Goal: Information Seeking & Learning: Find specific page/section

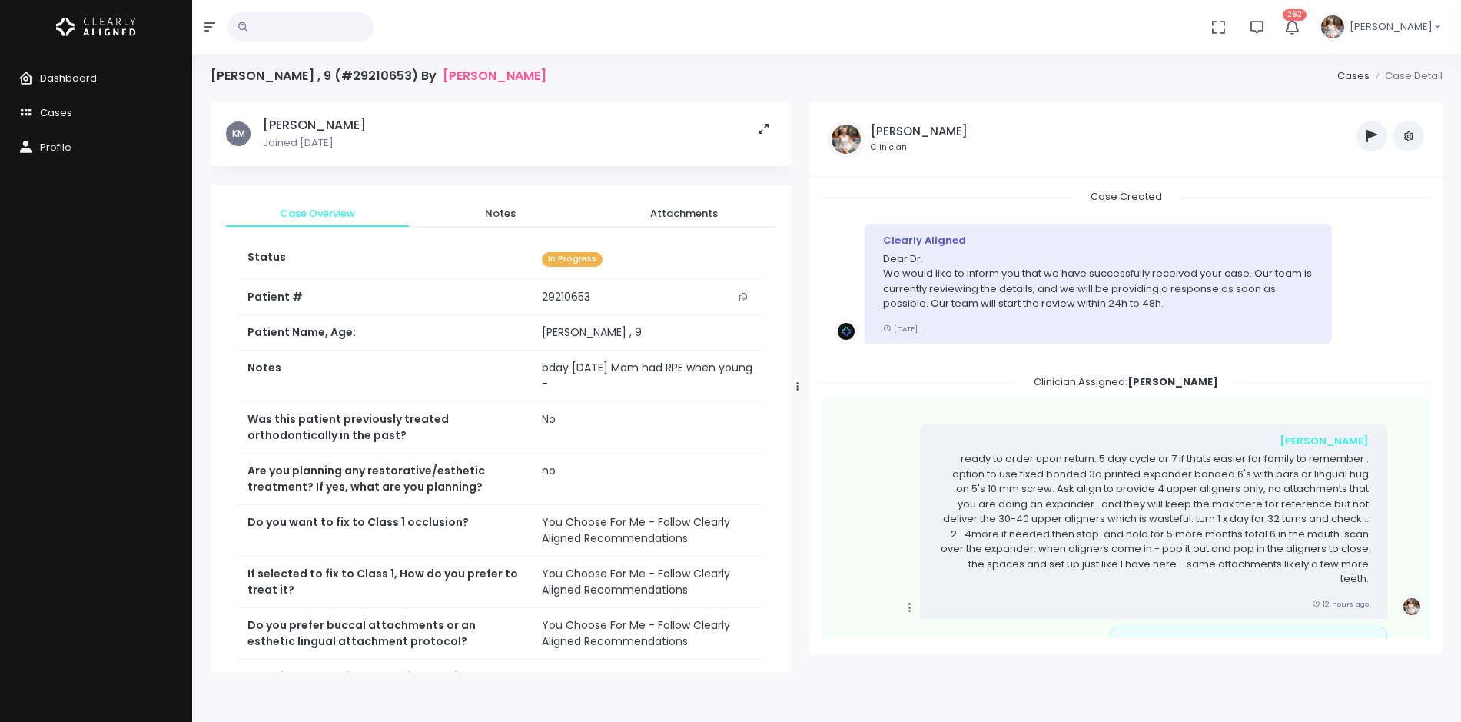
scroll to position [453, 0]
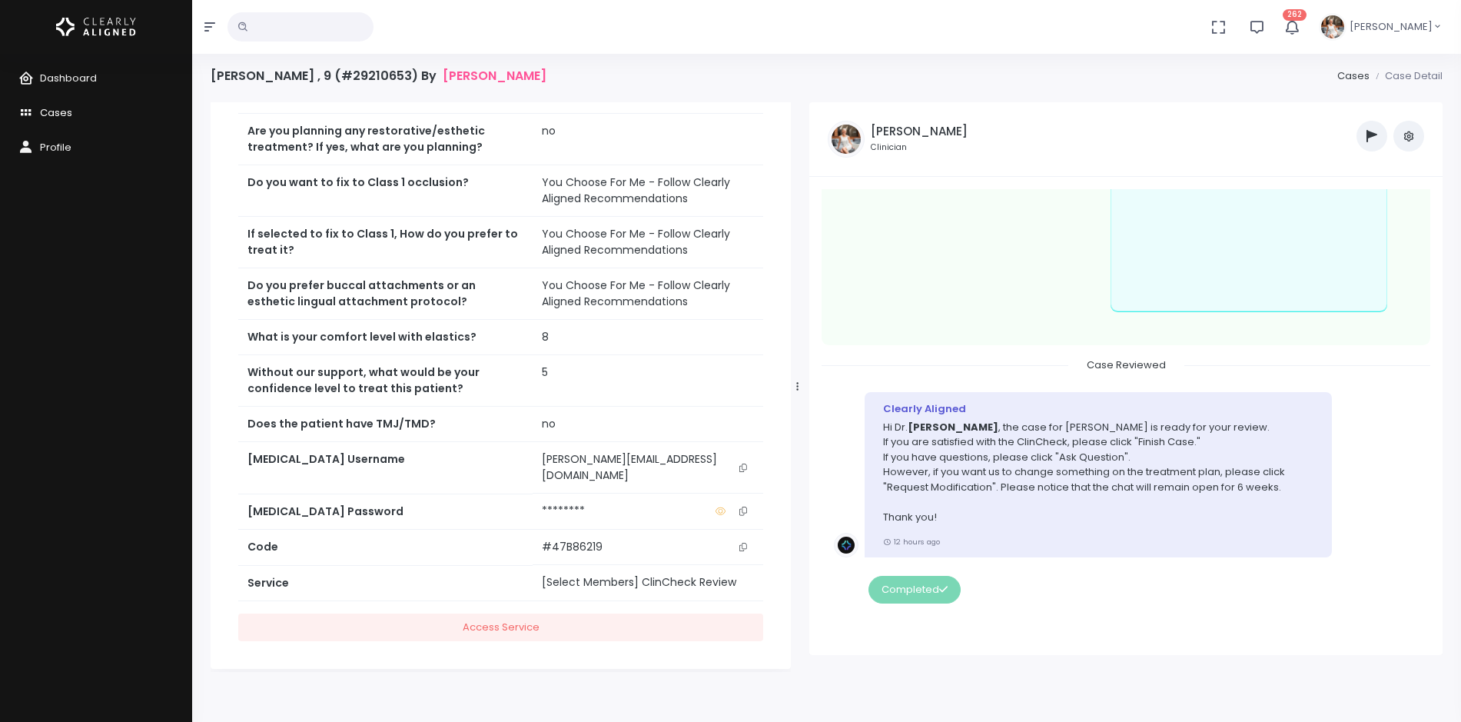
click at [67, 114] on span "Cases" at bounding box center [56, 112] width 32 height 15
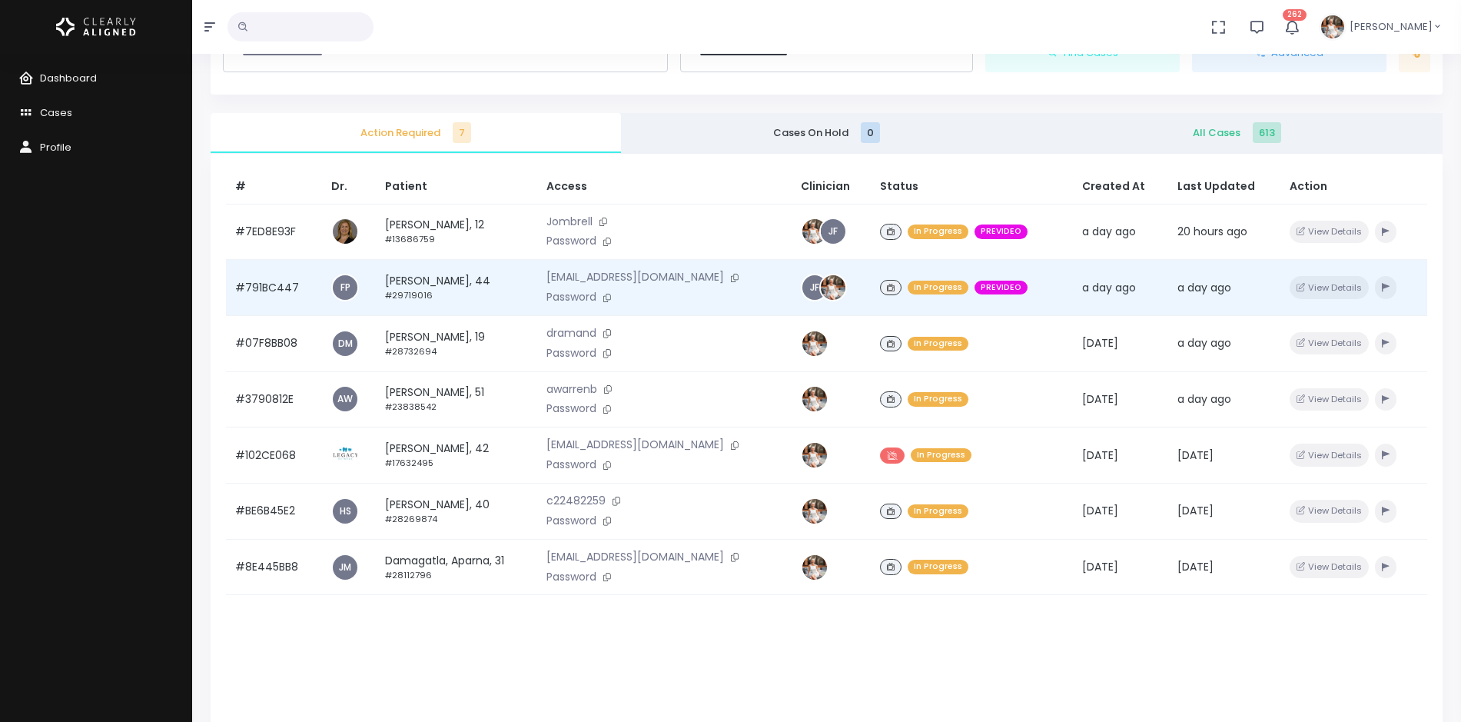
scroll to position [196, 0]
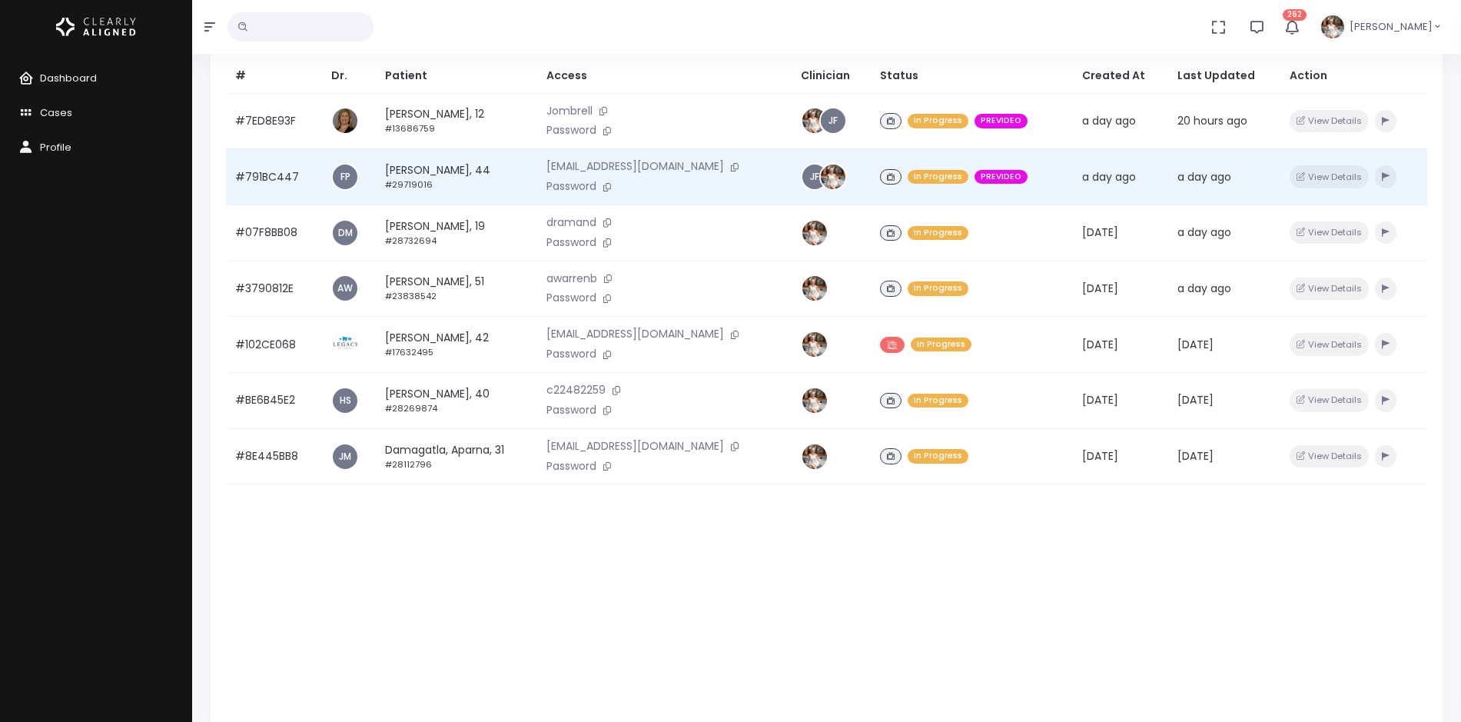
click at [267, 177] on td "#791BC447" at bounding box center [274, 177] width 96 height 56
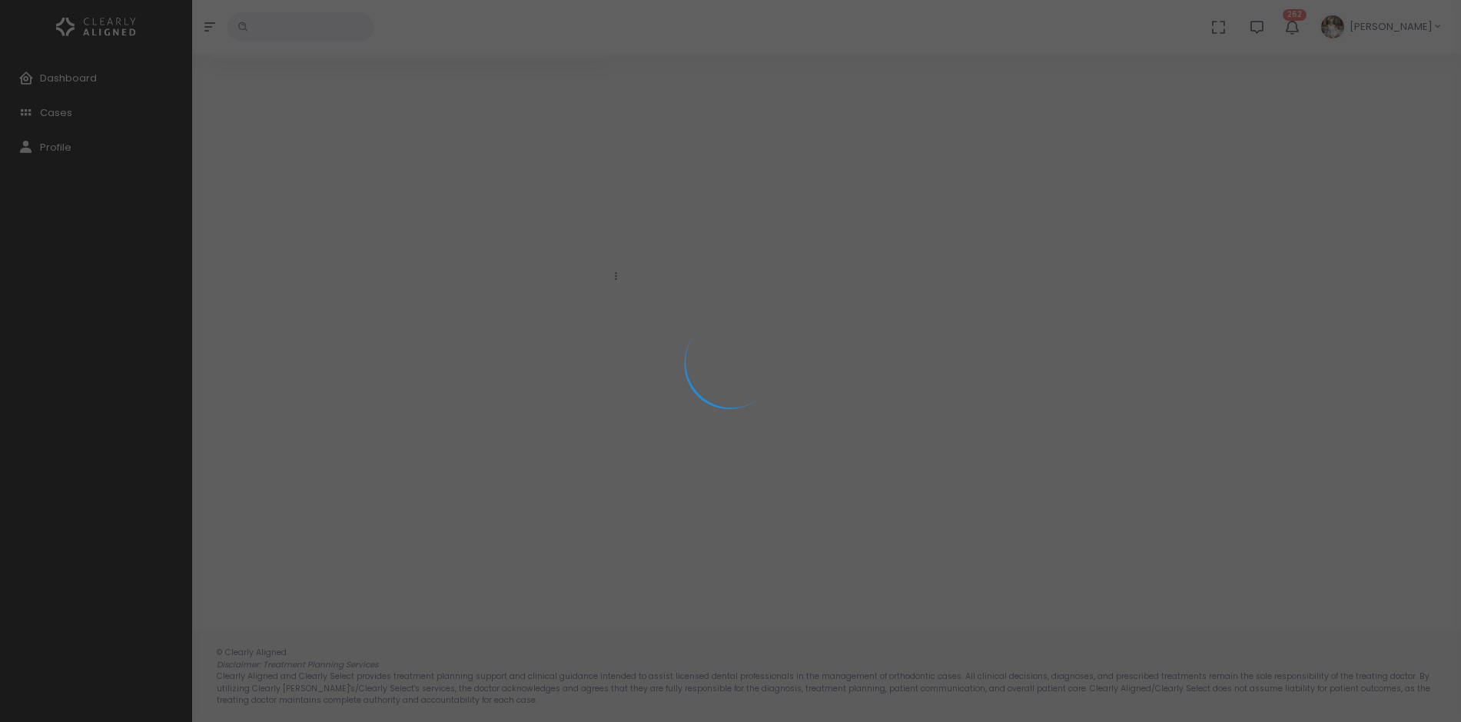
scroll to position [123, 0]
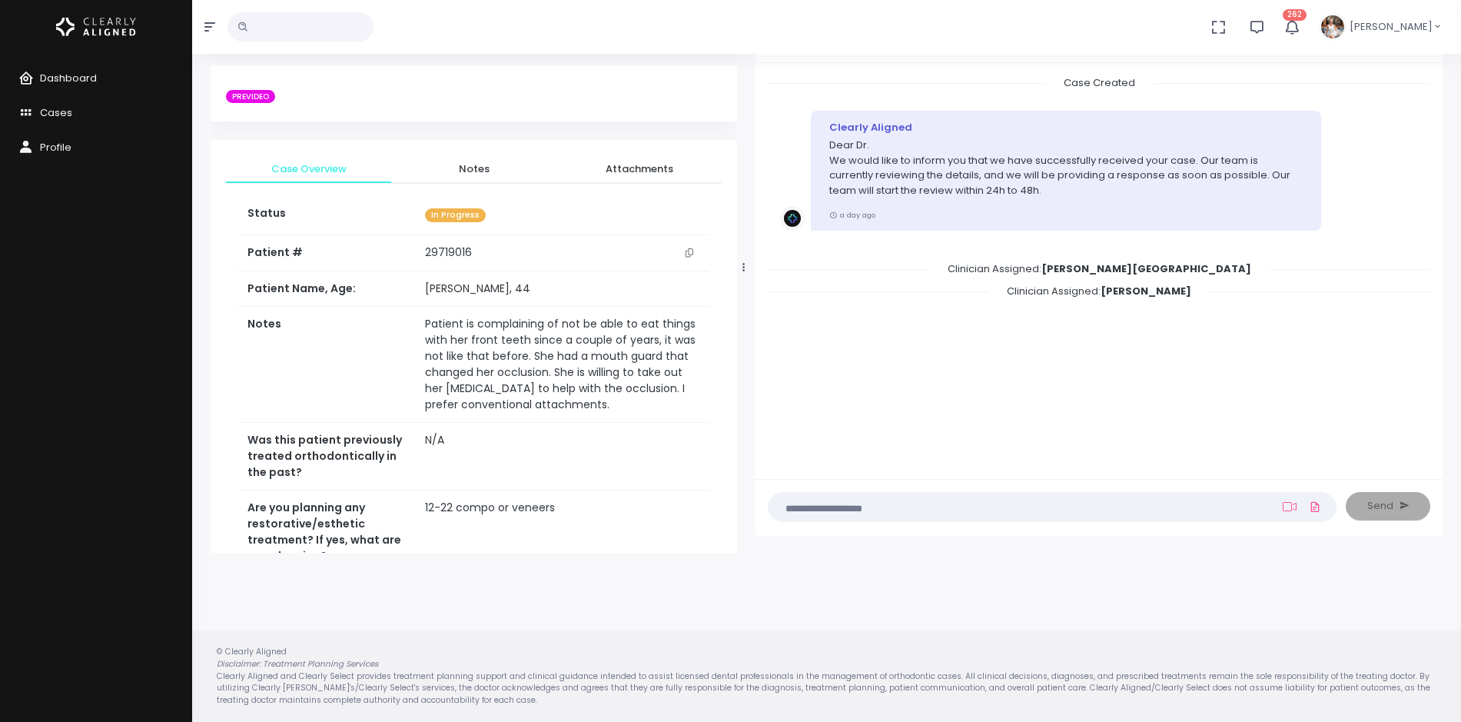
drag, startPoint x: 616, startPoint y: 266, endPoint x: 756, endPoint y: 277, distance: 141.1
click at [748, 277] on div at bounding box center [744, 267] width 8 height 558
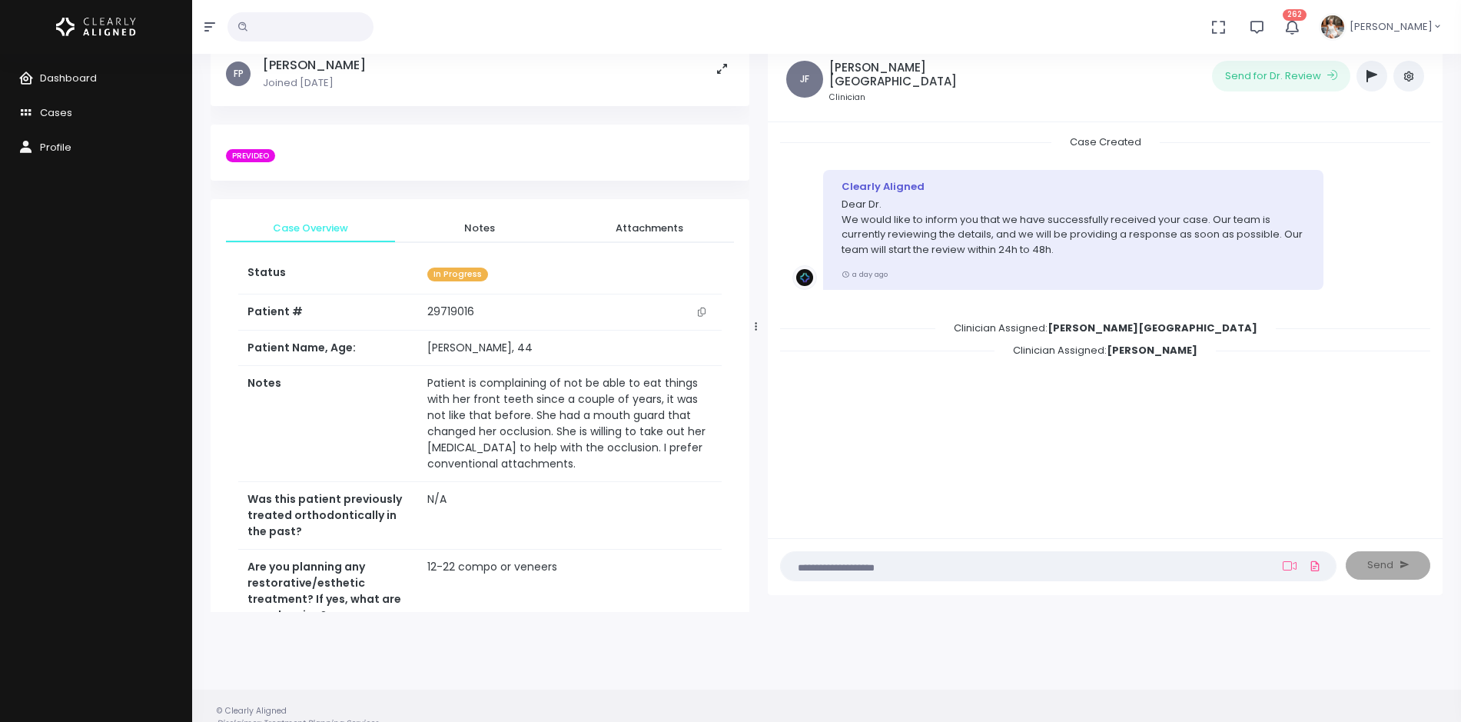
scroll to position [0, 0]
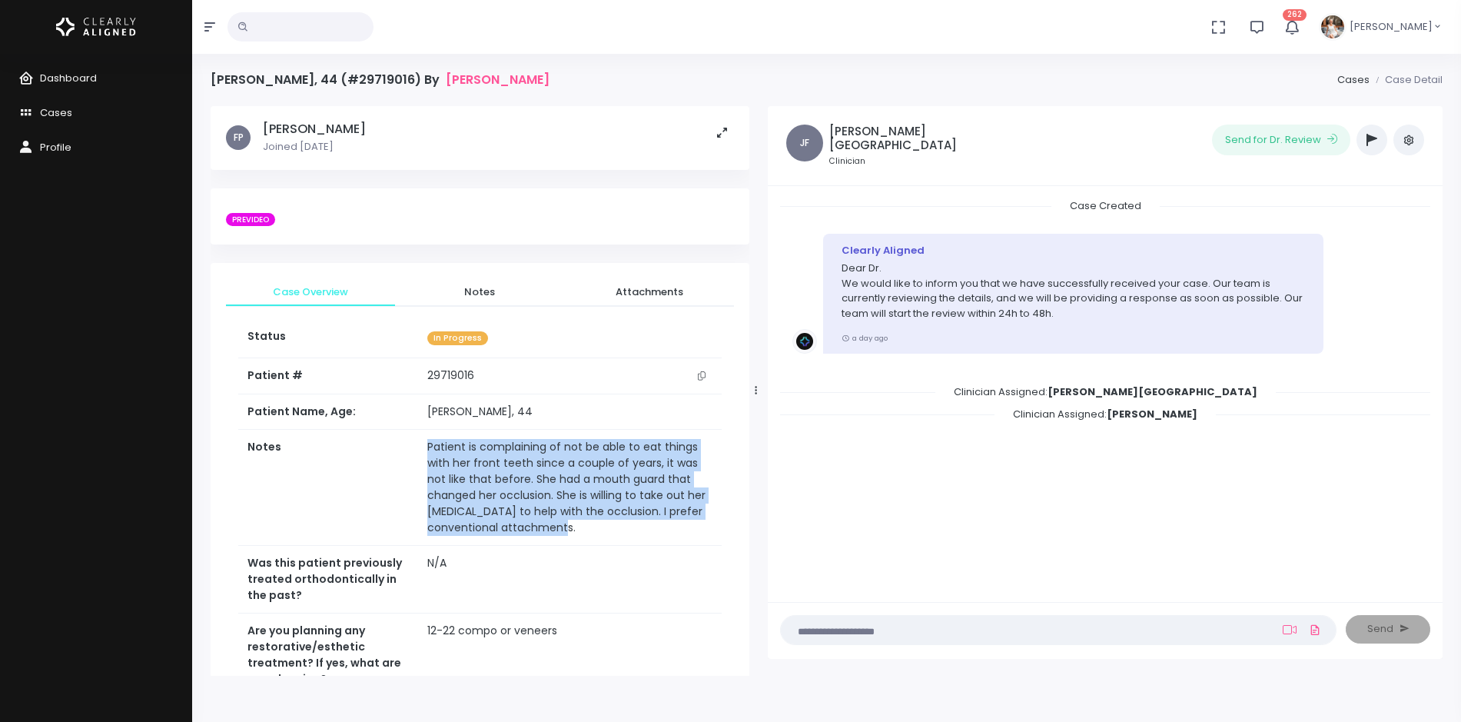
drag, startPoint x: 486, startPoint y: 535, endPoint x: 392, endPoint y: 465, distance: 117.6
click at [392, 465] on tr "Notes Patient is complaining of not be able to eat things with her front teeth …" at bounding box center [479, 488] width 483 height 116
copy tr "Patient is complaining of not be able to eat things with her front teeth since …"
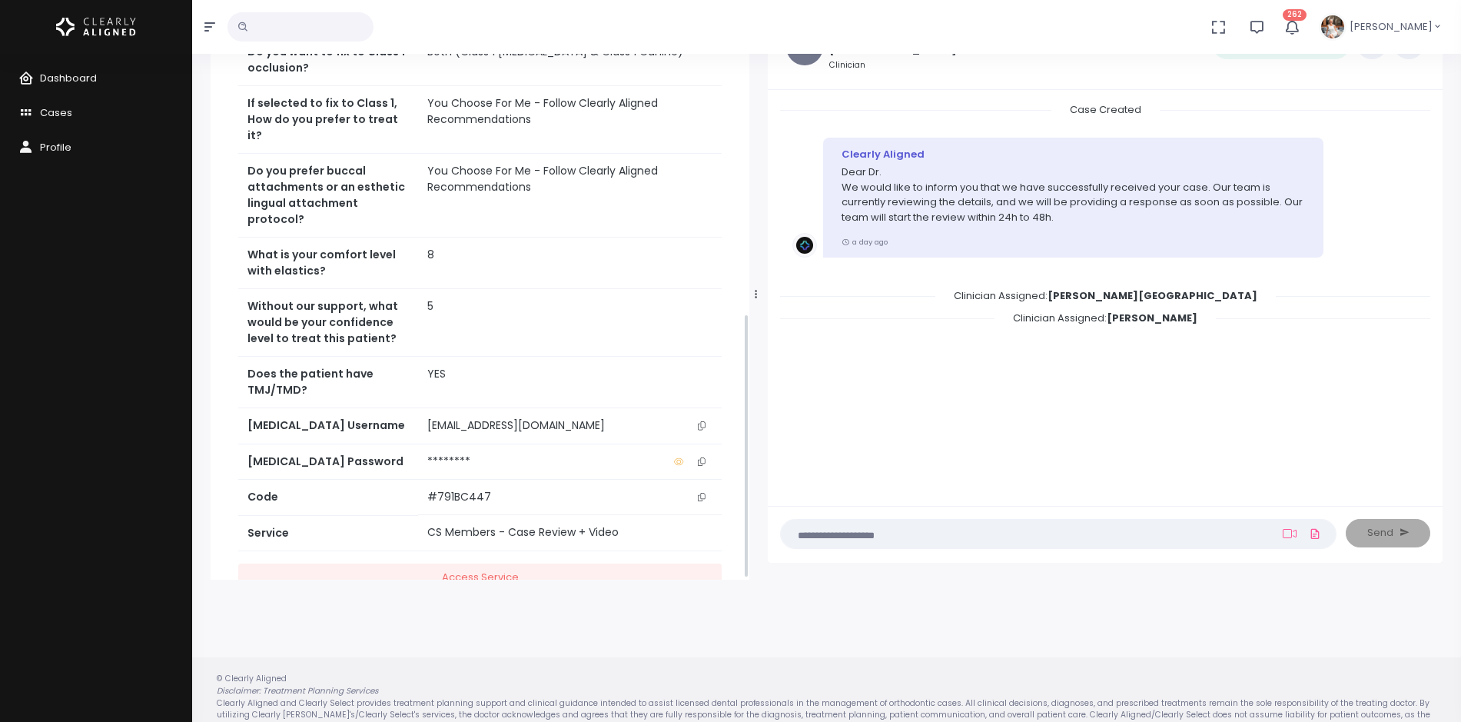
scroll to position [656, 0]
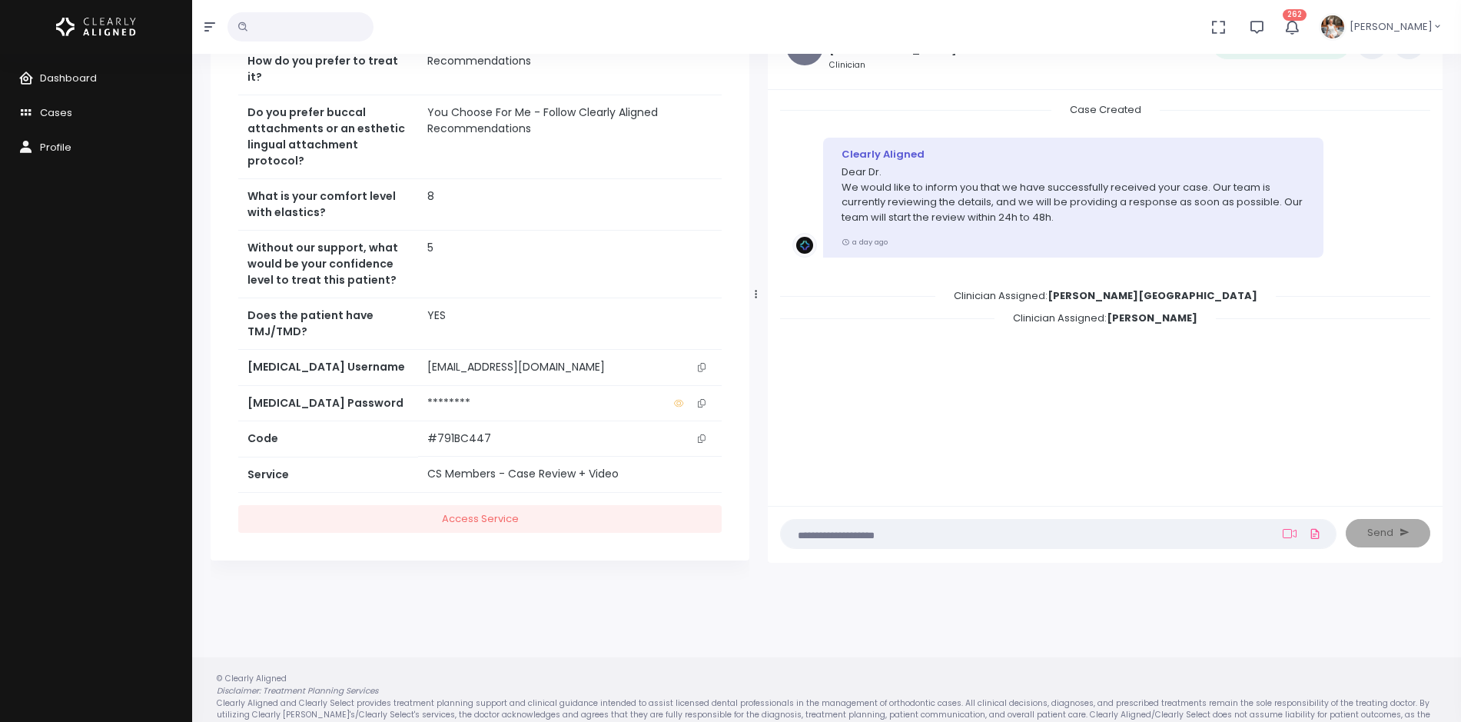
click at [706, 367] on button "scrollable content" at bounding box center [702, 367] width 22 height 16
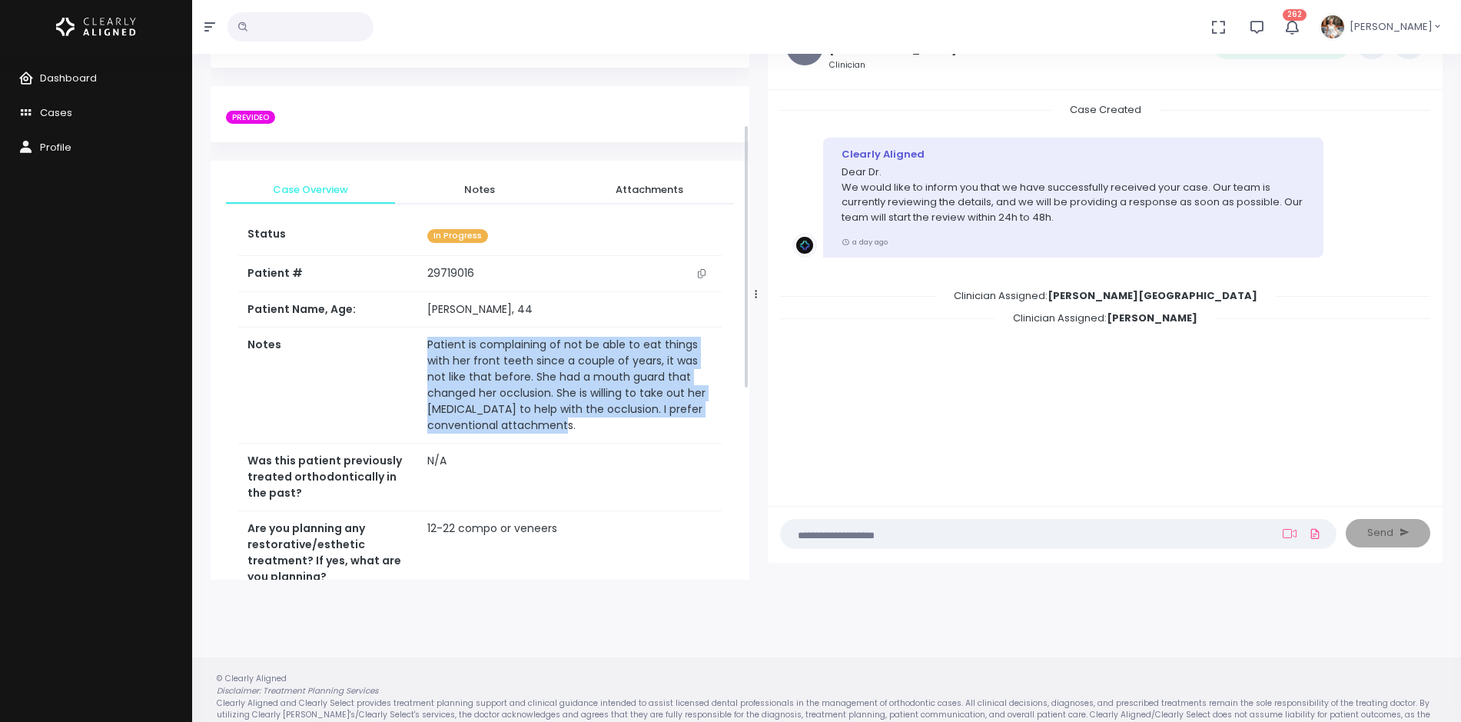
scroll to position [0, 0]
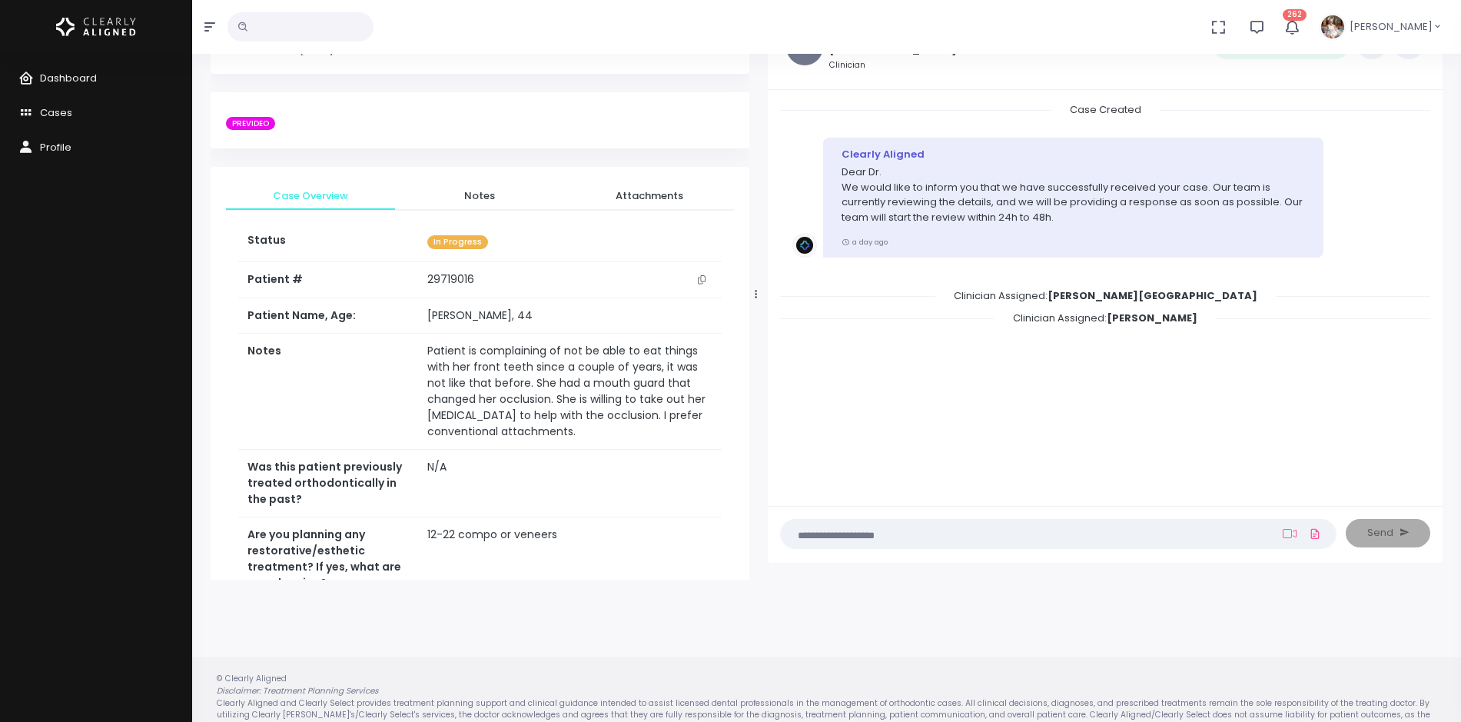
click at [304, 25] on input "text" at bounding box center [300, 26] width 146 height 29
type input "***"
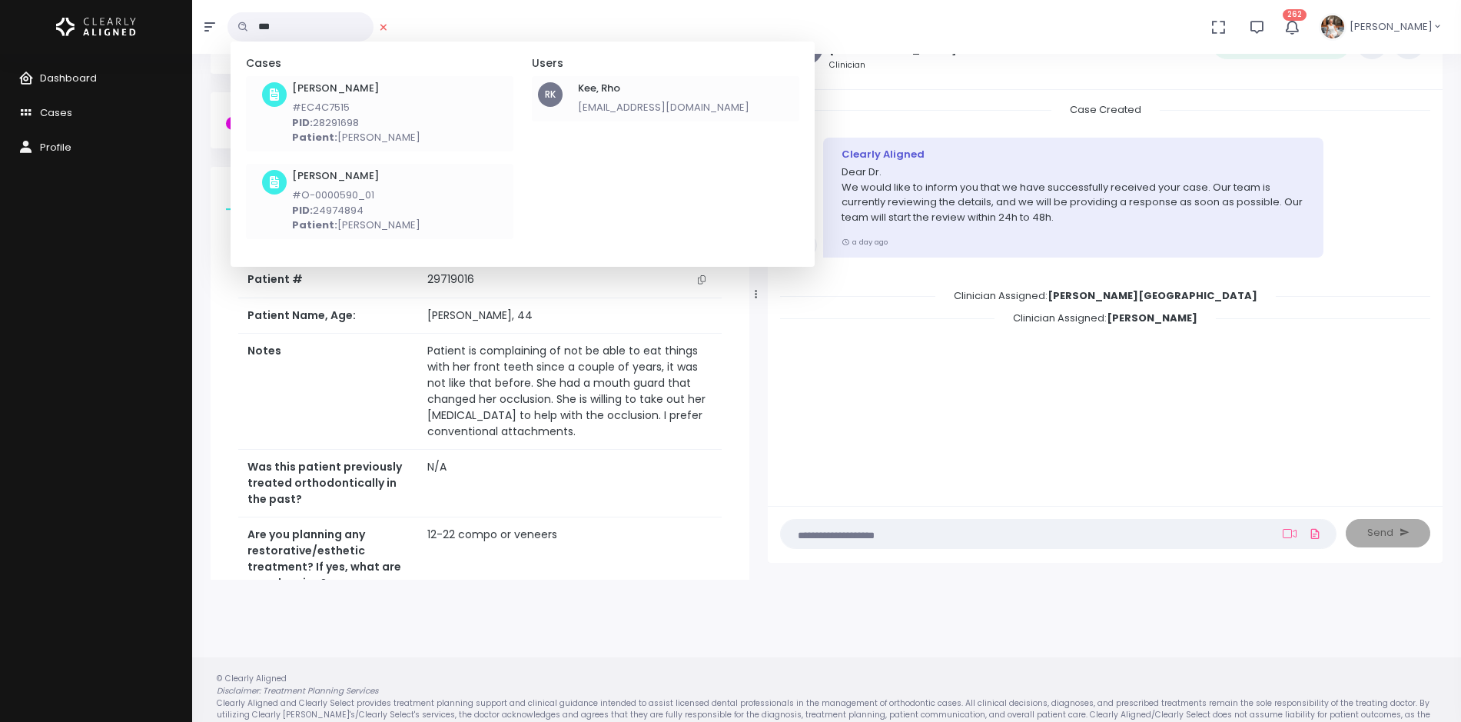
click at [618, 92] on h6 "Kee, Rho" at bounding box center [663, 88] width 171 height 12
